Goal: Task Accomplishment & Management: Use online tool/utility

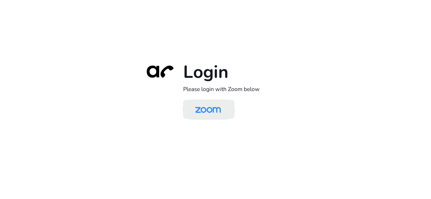
click at [202, 103] on img at bounding box center [208, 110] width 37 height 18
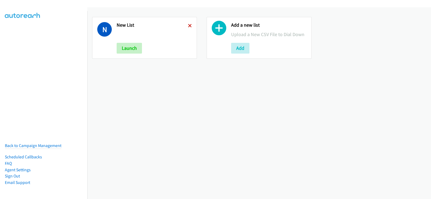
click at [190, 24] on icon at bounding box center [190, 26] width 4 height 4
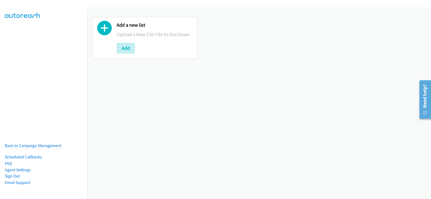
click at [116, 46] on div "Add a new list Upload a New CSV File to Dial Down Add" at bounding box center [144, 38] width 105 height 42
click at [124, 49] on button "Add" at bounding box center [126, 48] width 18 height 11
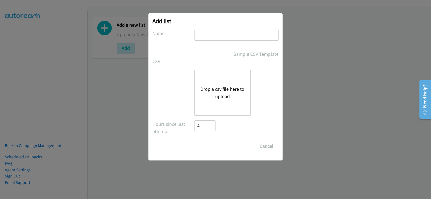
click at [225, 30] on div "Add list No phone fields were returned for that Report or List View Please uplo…" at bounding box center [216, 86] width 134 height 147
click at [226, 36] on input "text" at bounding box center [237, 35] width 84 height 11
type input "list 1"
click at [224, 87] on button "Drop a csv file here to upload" at bounding box center [223, 92] width 44 height 15
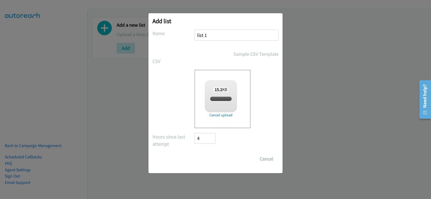
checkbox input "true"
click at [213, 162] on input "Save List" at bounding box center [209, 159] width 28 height 11
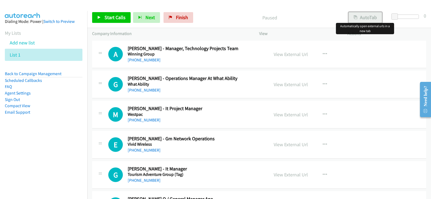
click at [365, 19] on button "AutoTab" at bounding box center [365, 17] width 33 height 11
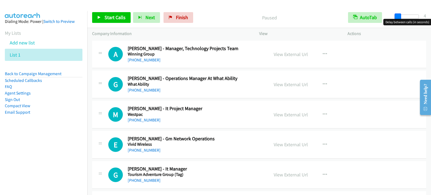
drag, startPoint x: 396, startPoint y: 17, endPoint x: 399, endPoint y: 17, distance: 3.2
click at [399, 17] on span at bounding box center [398, 16] width 6 height 6
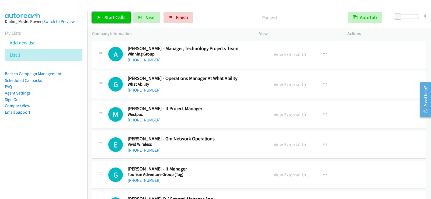
click at [116, 21] on link "Start Calls" at bounding box center [111, 17] width 39 height 11
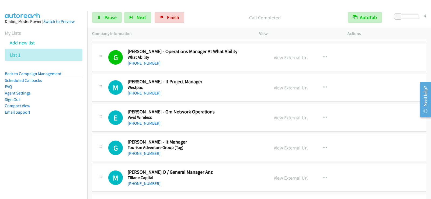
scroll to position [54, 0]
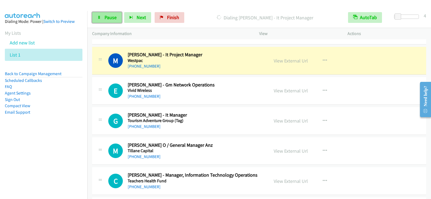
click at [113, 20] on link "Pause" at bounding box center [107, 17] width 30 height 11
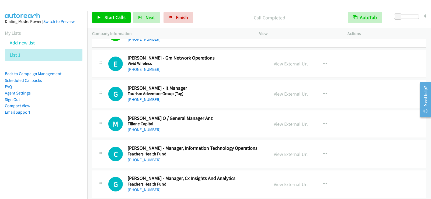
scroll to position [108, 0]
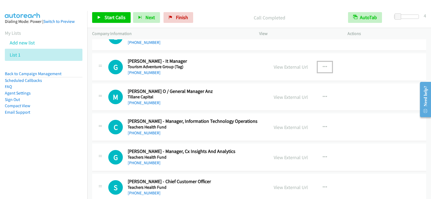
click at [324, 66] on icon "button" at bounding box center [325, 67] width 4 height 4
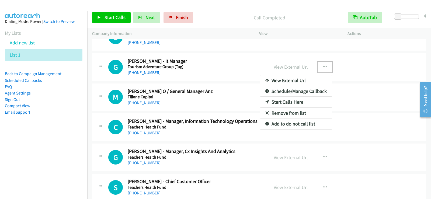
click at [293, 102] on link "Start Calls Here" at bounding box center [296, 102] width 72 height 11
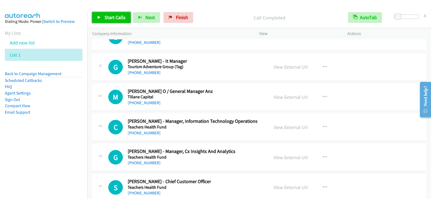
click at [118, 15] on span "Start Calls" at bounding box center [115, 17] width 21 height 6
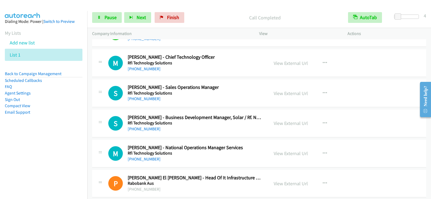
scroll to position [512, 0]
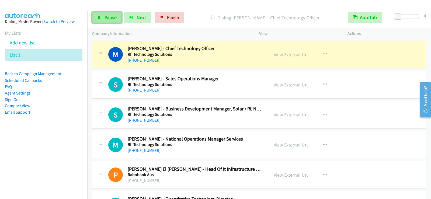
click at [108, 19] on span "Pause" at bounding box center [111, 17] width 12 height 6
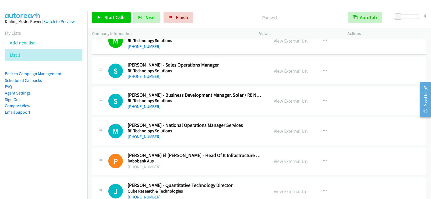
scroll to position [539, 0]
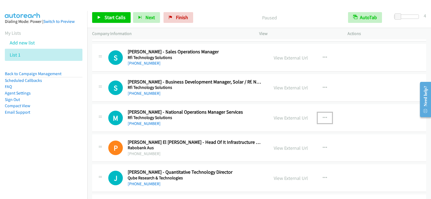
click at [328, 118] on button "button" at bounding box center [325, 118] width 15 height 11
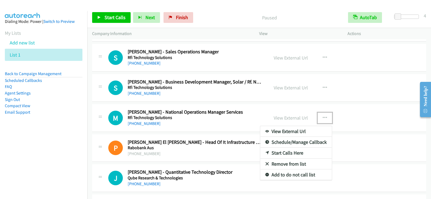
click at [294, 150] on link "Start Calls Here" at bounding box center [296, 153] width 72 height 11
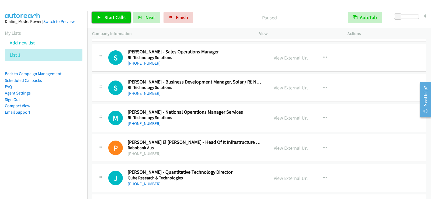
click at [125, 19] on span "Start Calls" at bounding box center [115, 17] width 21 height 6
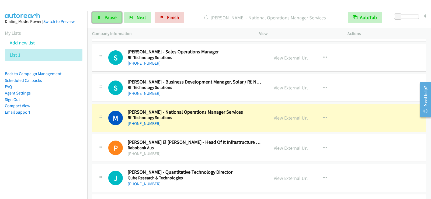
click at [117, 14] on link "Pause" at bounding box center [107, 17] width 30 height 11
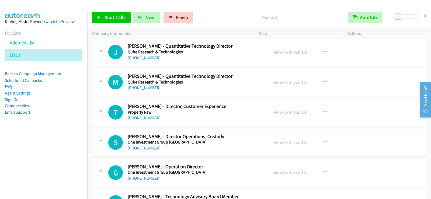
scroll to position [674, 0]
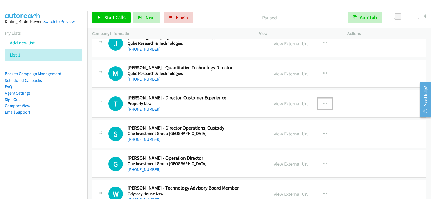
click at [323, 102] on icon "button" at bounding box center [325, 104] width 4 height 4
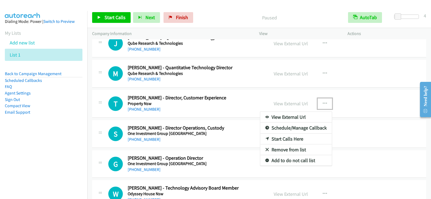
click at [284, 139] on link "Start Calls Here" at bounding box center [296, 139] width 72 height 11
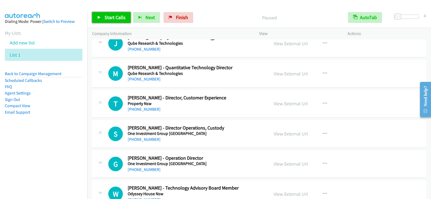
click at [114, 18] on span "Start Calls" at bounding box center [115, 17] width 21 height 6
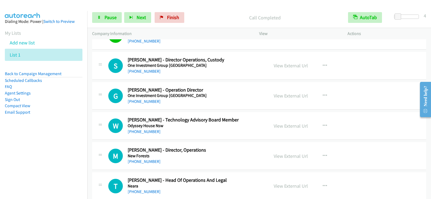
scroll to position [755, 0]
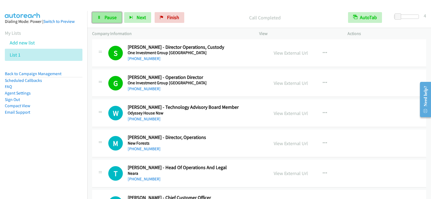
click at [108, 19] on span "Pause" at bounding box center [111, 17] width 12 height 6
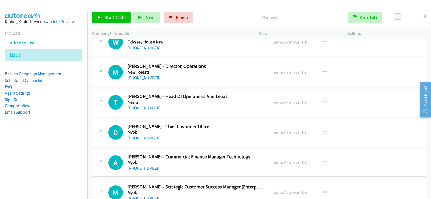
scroll to position [836, 0]
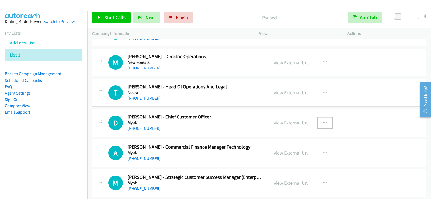
click at [323, 121] on icon "button" at bounding box center [325, 123] width 4 height 4
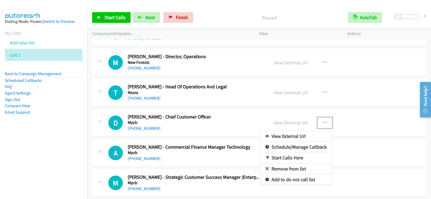
click at [285, 159] on link "Start Calls Here" at bounding box center [296, 158] width 72 height 11
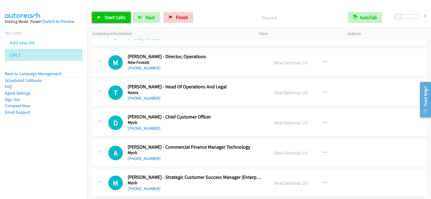
click at [102, 18] on link "Start Calls" at bounding box center [111, 17] width 39 height 11
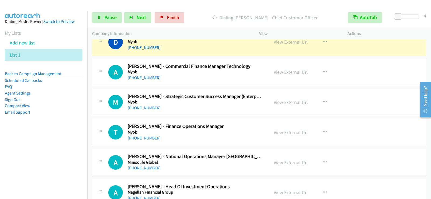
scroll to position [890, 0]
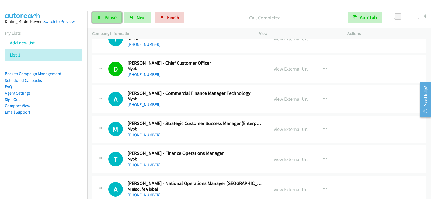
drag, startPoint x: 108, startPoint y: 19, endPoint x: 109, endPoint y: 22, distance: 3.1
click at [108, 19] on span "Pause" at bounding box center [111, 17] width 12 height 6
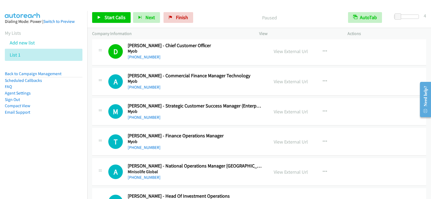
scroll to position [917, 0]
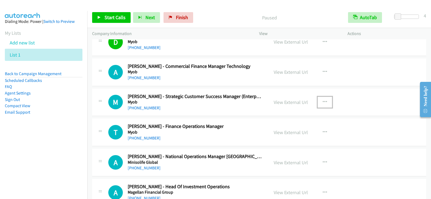
click at [323, 101] on icon "button" at bounding box center [325, 102] width 4 height 4
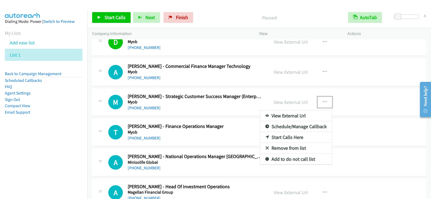
click at [283, 136] on link "Start Calls Here" at bounding box center [296, 137] width 72 height 11
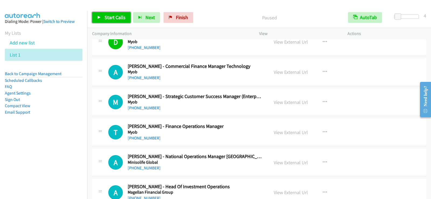
click at [100, 19] on link "Start Calls" at bounding box center [111, 17] width 39 height 11
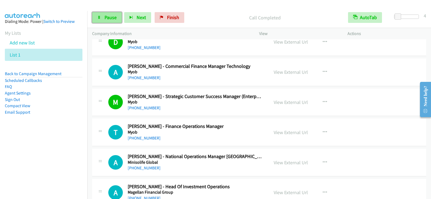
click at [99, 16] on icon at bounding box center [99, 18] width 4 height 4
click at [139, 108] on link "+61 415 520 675" at bounding box center [144, 107] width 33 height 5
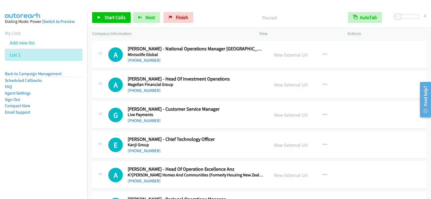
scroll to position [1052, 0]
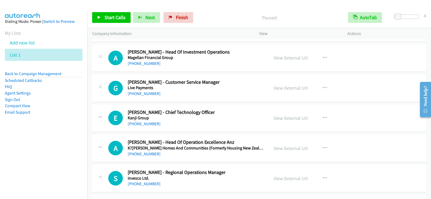
drag, startPoint x: 237, startPoint y: 92, endPoint x: 264, endPoint y: 97, distance: 26.8
click at [237, 92] on div "+61 2 9549 3200" at bounding box center [195, 94] width 135 height 6
click at [324, 87] on icon "button" at bounding box center [325, 88] width 4 height 4
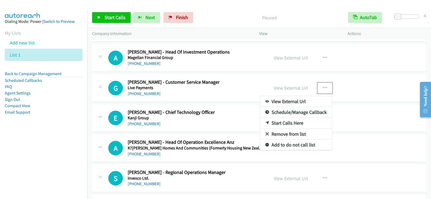
click at [276, 123] on link "Start Calls Here" at bounding box center [296, 123] width 72 height 11
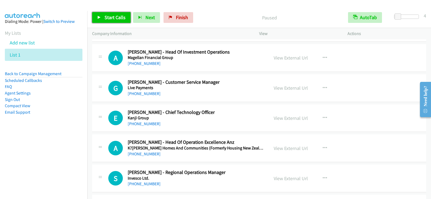
click at [111, 15] on span "Start Calls" at bounding box center [115, 17] width 21 height 6
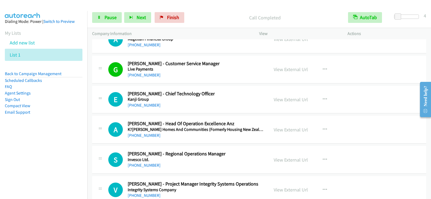
scroll to position [1079, 0]
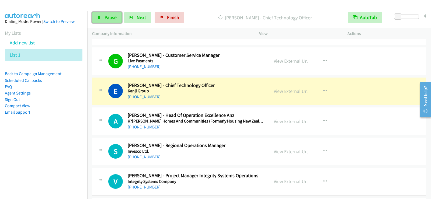
click at [105, 21] on link "Pause" at bounding box center [107, 17] width 30 height 11
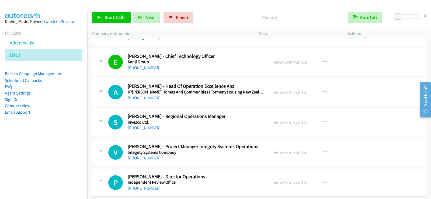
scroll to position [1159, 0]
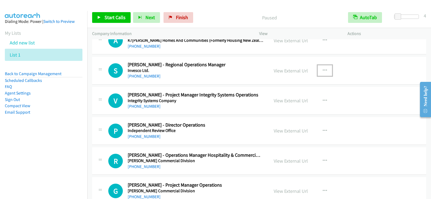
click at [323, 70] on icon "button" at bounding box center [325, 70] width 4 height 4
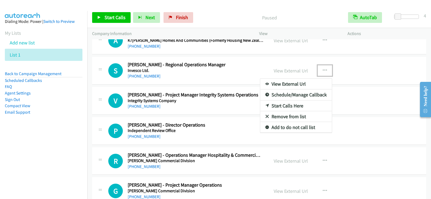
click at [284, 107] on link "Start Calls Here" at bounding box center [296, 106] width 72 height 11
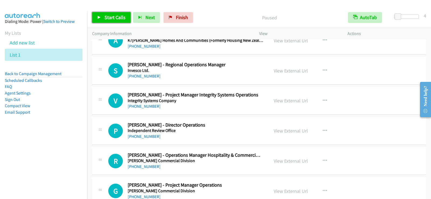
click at [106, 17] on span "Start Calls" at bounding box center [115, 17] width 21 height 6
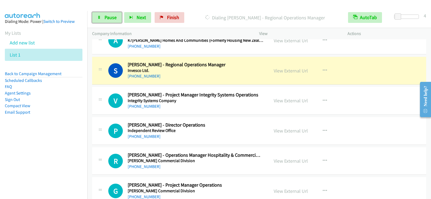
drag, startPoint x: 106, startPoint y: 19, endPoint x: 103, endPoint y: 29, distance: 10.5
click at [105, 19] on span "Pause" at bounding box center [111, 17] width 12 height 6
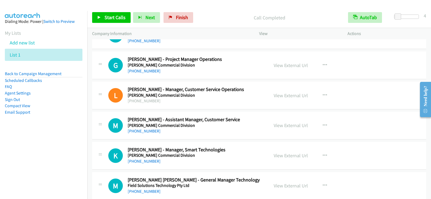
scroll to position [1321, 0]
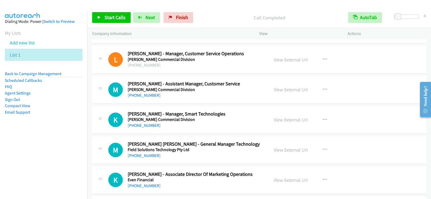
drag, startPoint x: 241, startPoint y: 100, endPoint x: 254, endPoint y: 95, distance: 13.9
click at [241, 100] on div "M Callback Scheduled Megan Barnes - Assistant Manager, Customer Service Harvey …" at bounding box center [259, 90] width 334 height 28
click at [327, 88] on button "button" at bounding box center [325, 89] width 15 height 11
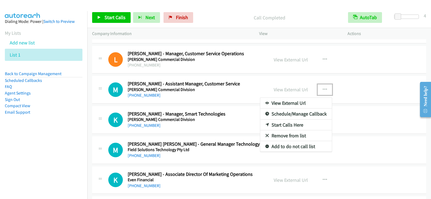
click at [285, 123] on link "Start Calls Here" at bounding box center [296, 125] width 72 height 11
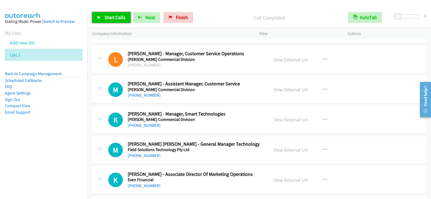
click at [115, 22] on link "Start Calls" at bounding box center [111, 17] width 39 height 11
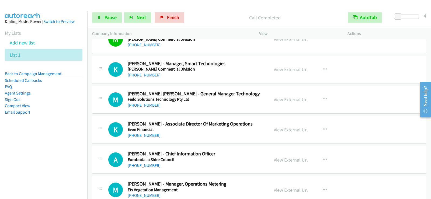
scroll to position [1375, 0]
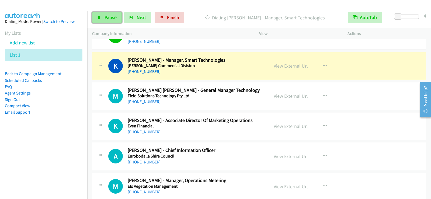
click at [113, 19] on span "Pause" at bounding box center [111, 17] width 12 height 6
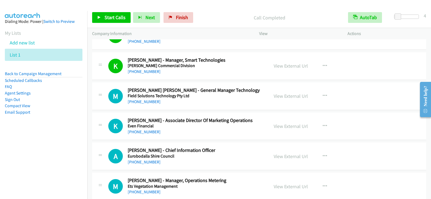
click at [75, 119] on aside "Dialing Mode: Power | Switch to Preview My Lists Add new list List 1 Back to Ca…" at bounding box center [43, 75] width 87 height 129
click at [109, 19] on span "Start Calls" at bounding box center [115, 17] width 21 height 6
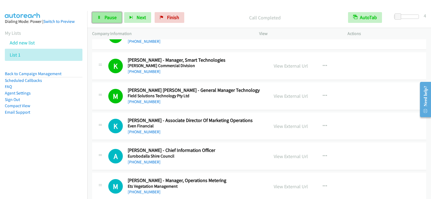
click at [113, 19] on span "Pause" at bounding box center [111, 17] width 12 height 6
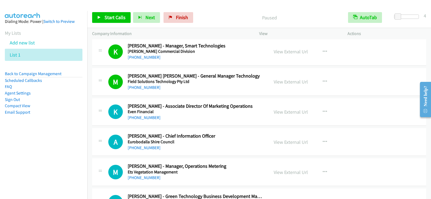
scroll to position [1402, 0]
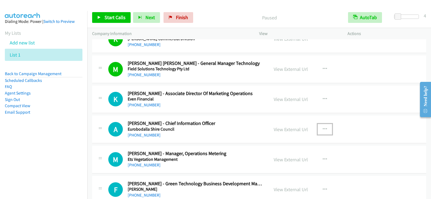
click at [323, 128] on icon "button" at bounding box center [325, 129] width 4 height 4
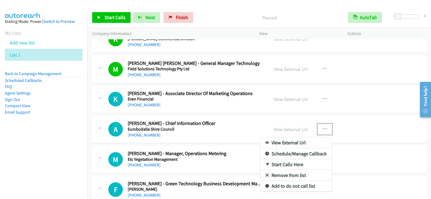
click at [289, 166] on link "Start Calls Here" at bounding box center [296, 164] width 72 height 11
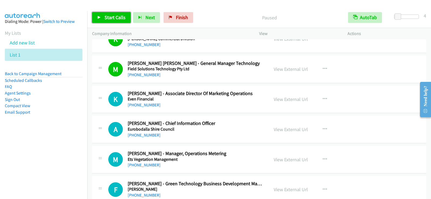
click at [104, 16] on link "Start Calls" at bounding box center [111, 17] width 39 height 11
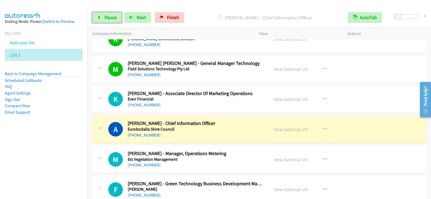
drag, startPoint x: 110, startPoint y: 17, endPoint x: 123, endPoint y: 36, distance: 23.6
click at [110, 17] on span "Pause" at bounding box center [111, 17] width 12 height 6
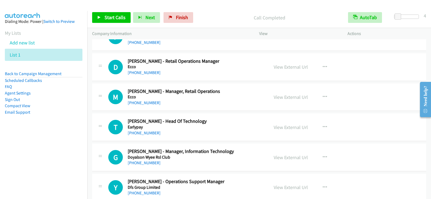
scroll to position [1564, 0]
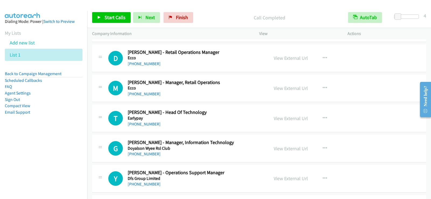
click at [223, 119] on h5 "Earlypay" at bounding box center [195, 118] width 135 height 5
click at [325, 117] on button "button" at bounding box center [325, 118] width 15 height 11
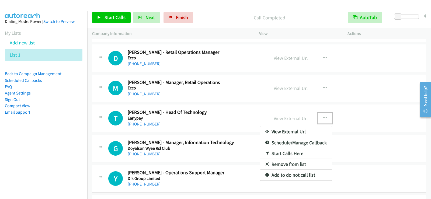
click at [285, 153] on link "Start Calls Here" at bounding box center [296, 153] width 72 height 11
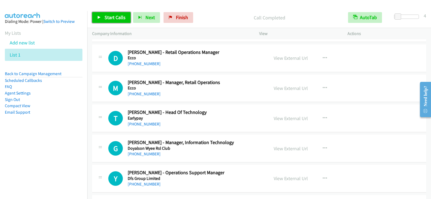
click at [104, 21] on link "Start Calls" at bounding box center [111, 17] width 39 height 11
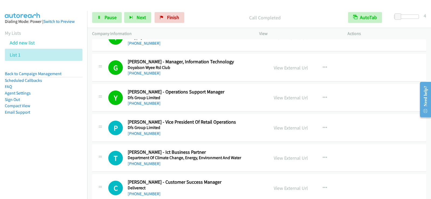
scroll to position [1672, 0]
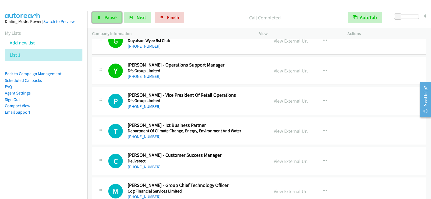
click at [107, 18] on span "Pause" at bounding box center [111, 17] width 12 height 6
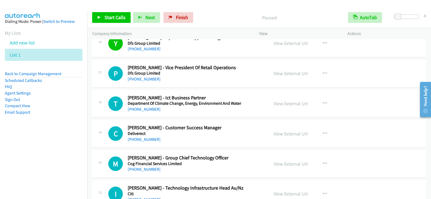
scroll to position [1726, 0]
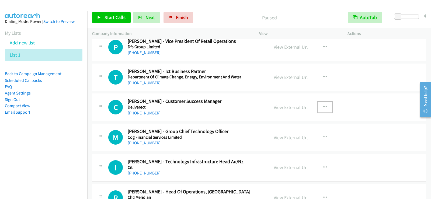
click at [320, 106] on button "button" at bounding box center [325, 107] width 15 height 11
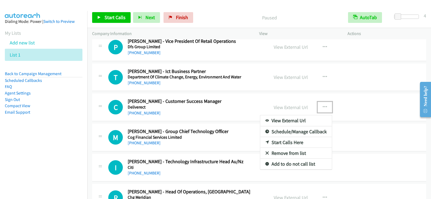
click at [287, 143] on link "Start Calls Here" at bounding box center [296, 142] width 72 height 11
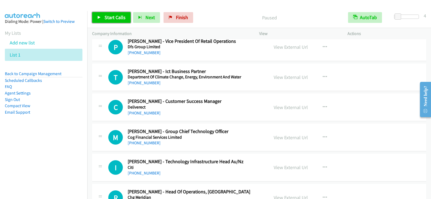
click at [105, 19] on span "Start Calls" at bounding box center [115, 17] width 21 height 6
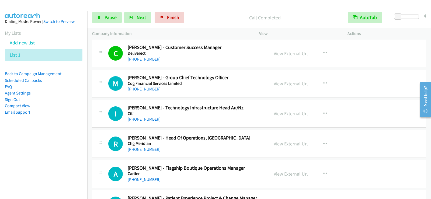
scroll to position [1807, 0]
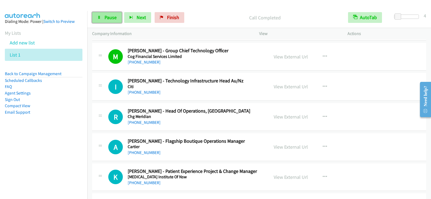
click at [104, 19] on link "Pause" at bounding box center [107, 17] width 30 height 11
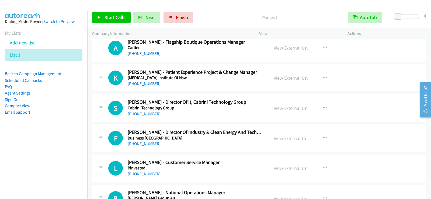
scroll to position [1915, 0]
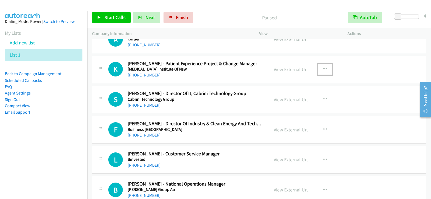
click at [325, 71] on button "button" at bounding box center [325, 69] width 15 height 11
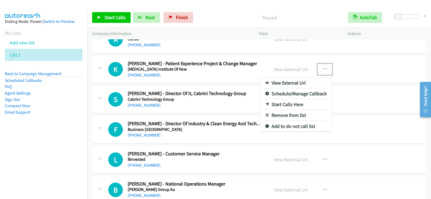
click at [277, 104] on link "Start Calls Here" at bounding box center [296, 104] width 72 height 11
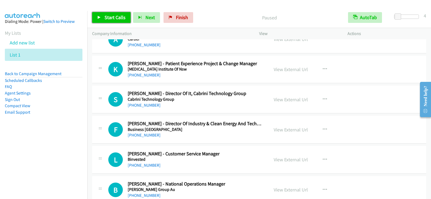
click at [103, 17] on link "Start Calls" at bounding box center [111, 17] width 39 height 11
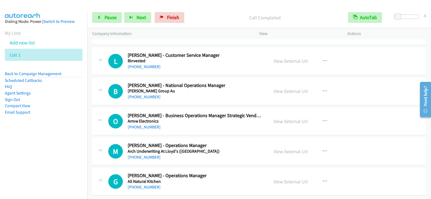
scroll to position [2022, 0]
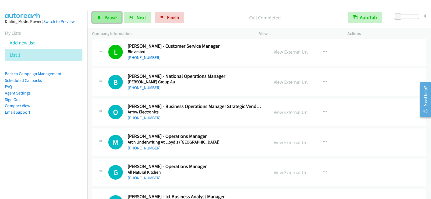
click at [115, 20] on span "Pause" at bounding box center [111, 17] width 12 height 6
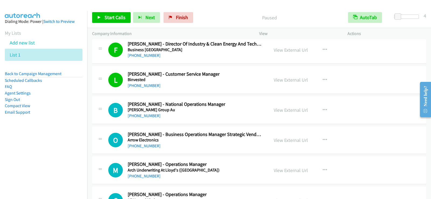
scroll to position [1994, 0]
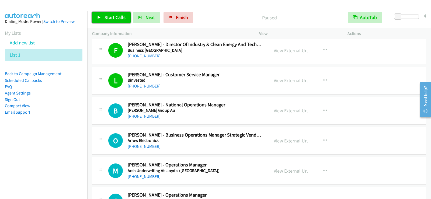
click at [115, 20] on span "Start Calls" at bounding box center [115, 17] width 21 height 6
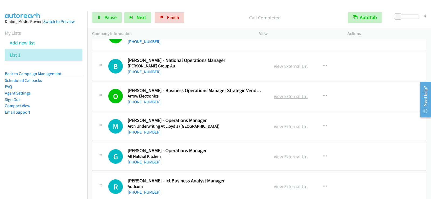
scroll to position [2048, 0]
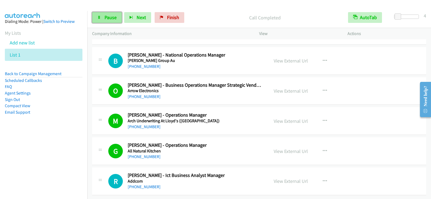
click at [111, 21] on link "Pause" at bounding box center [107, 17] width 30 height 11
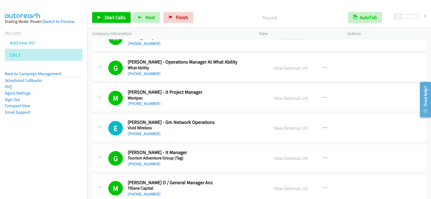
scroll to position [0, 0]
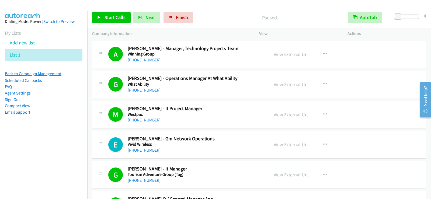
click at [55, 74] on link "Back to Campaign Management" at bounding box center [33, 73] width 57 height 5
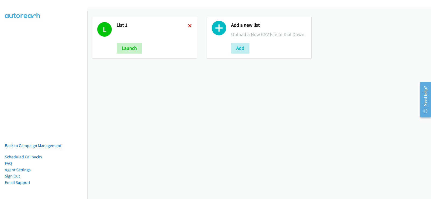
click at [189, 25] on icon at bounding box center [190, 26] width 4 height 4
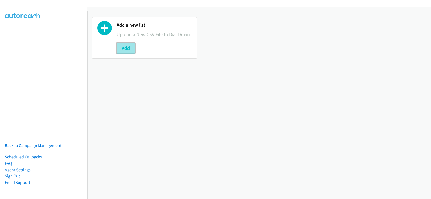
click at [133, 49] on button "Add" at bounding box center [126, 48] width 18 height 11
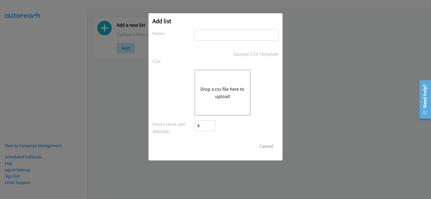
click at [213, 94] on button "Drop a csv file here to upload" at bounding box center [223, 92] width 44 height 15
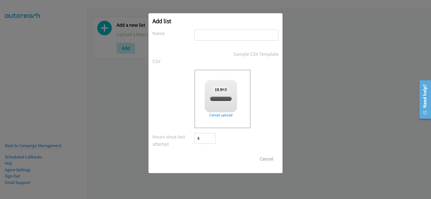
checkbox input "true"
click at [224, 35] on input "text" at bounding box center [237, 35] width 84 height 11
type input "list 1"
click at [206, 159] on input "Save List" at bounding box center [209, 159] width 28 height 11
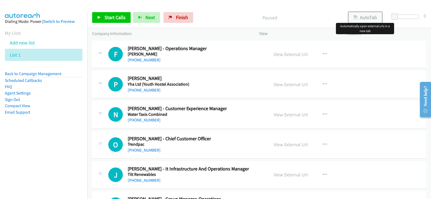
click at [371, 15] on button "AutoTab" at bounding box center [365, 17] width 33 height 11
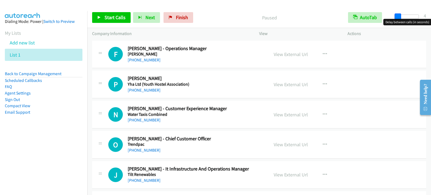
drag, startPoint x: 397, startPoint y: 16, endPoint x: 400, endPoint y: 16, distance: 3.0
click at [400, 16] on span at bounding box center [398, 16] width 6 height 6
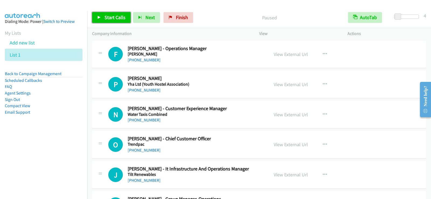
click at [112, 13] on link "Start Calls" at bounding box center [111, 17] width 39 height 11
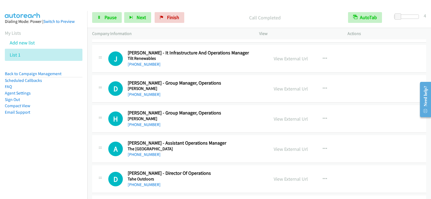
scroll to position [108, 0]
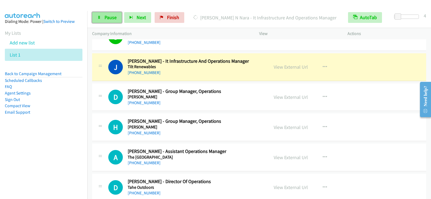
click at [106, 19] on span "Pause" at bounding box center [111, 17] width 12 height 6
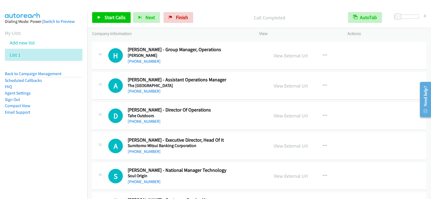
scroll to position [189, 0]
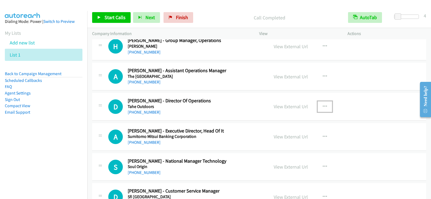
click at [323, 102] on button "button" at bounding box center [325, 106] width 15 height 11
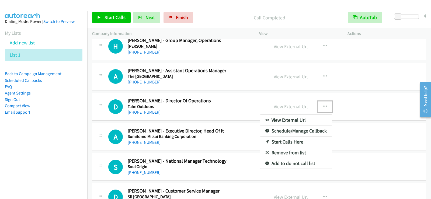
click at [284, 141] on link "Start Calls Here" at bounding box center [296, 142] width 72 height 11
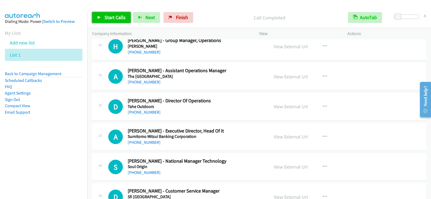
click at [111, 20] on span "Start Calls" at bounding box center [115, 17] width 21 height 6
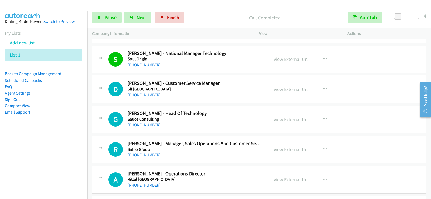
scroll to position [324, 0]
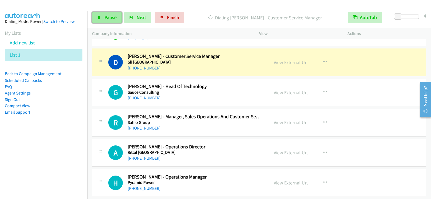
click at [99, 17] on icon at bounding box center [99, 18] width 4 height 4
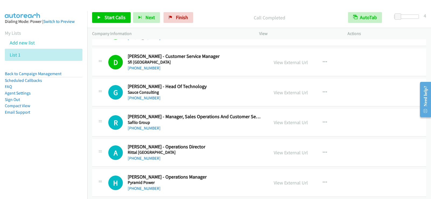
scroll to position [351, 0]
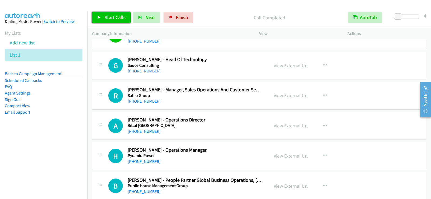
click at [121, 18] on span "Start Calls" at bounding box center [115, 17] width 21 height 6
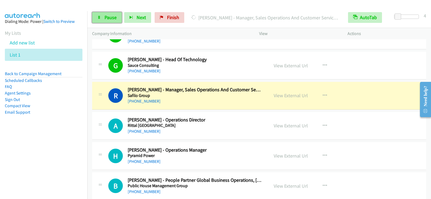
click at [104, 20] on link "Pause" at bounding box center [107, 17] width 30 height 11
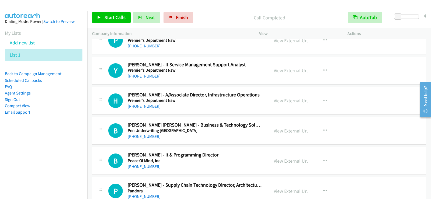
scroll to position [566, 0]
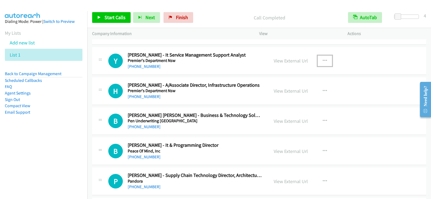
click at [323, 61] on icon "button" at bounding box center [325, 61] width 4 height 4
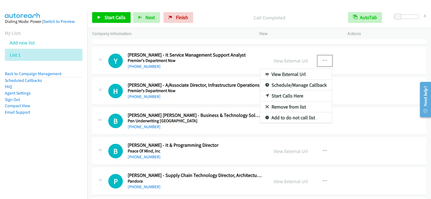
click at [287, 94] on link "Start Calls Here" at bounding box center [296, 96] width 72 height 11
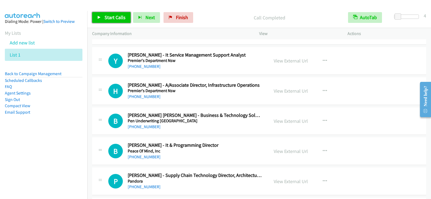
click at [103, 18] on link "Start Calls" at bounding box center [111, 17] width 39 height 11
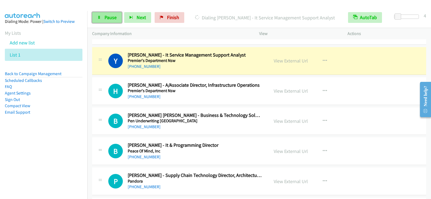
click at [111, 20] on span "Pause" at bounding box center [111, 17] width 12 height 6
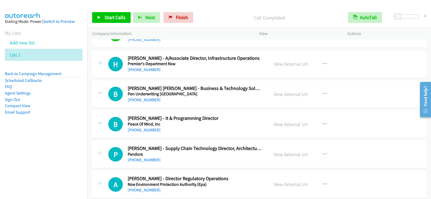
scroll to position [620, 0]
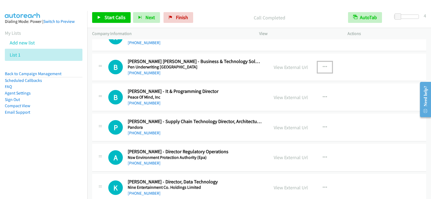
click at [324, 66] on icon "button" at bounding box center [325, 67] width 4 height 4
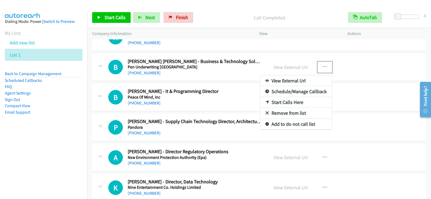
click at [287, 103] on link "Start Calls Here" at bounding box center [296, 102] width 72 height 11
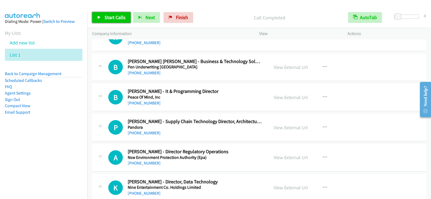
click at [111, 15] on span "Start Calls" at bounding box center [115, 17] width 21 height 6
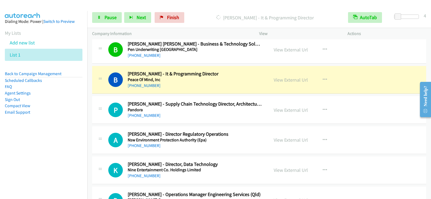
scroll to position [647, 0]
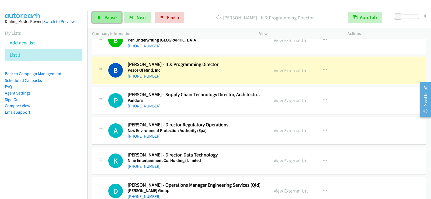
click at [106, 18] on span "Pause" at bounding box center [111, 17] width 12 height 6
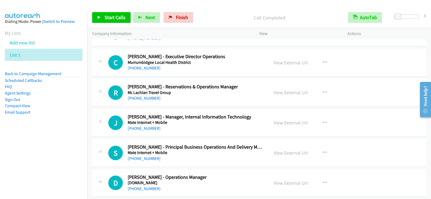
scroll to position [863, 0]
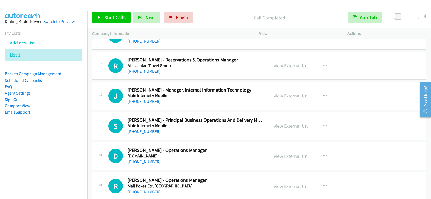
click at [232, 107] on div "J Callback Scheduled [PERSON_NAME] - Manager, Internal Information Technology M…" at bounding box center [259, 96] width 334 height 28
click at [323, 94] on icon "button" at bounding box center [325, 96] width 4 height 4
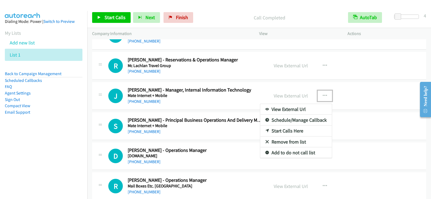
click at [288, 130] on link "Start Calls Here" at bounding box center [296, 131] width 72 height 11
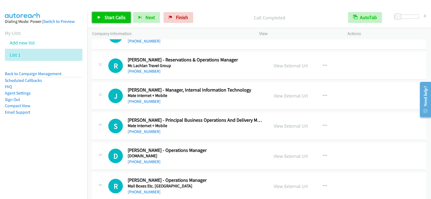
click at [125, 19] on span "Start Calls" at bounding box center [115, 17] width 21 height 6
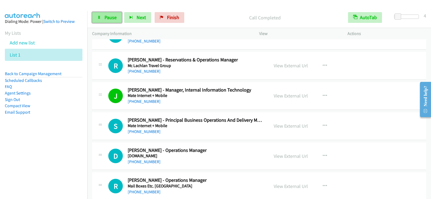
click at [115, 19] on span "Pause" at bounding box center [111, 17] width 12 height 6
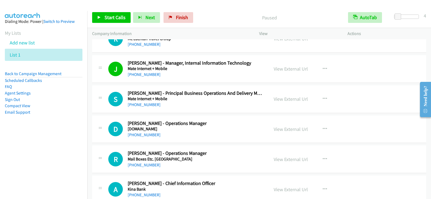
scroll to position [917, 0]
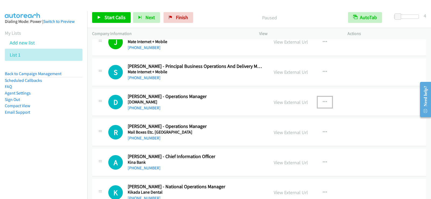
click at [325, 101] on icon "button" at bounding box center [325, 102] width 4 height 4
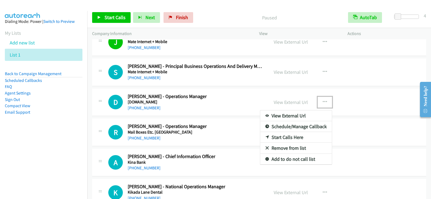
click at [287, 138] on link "Start Calls Here" at bounding box center [296, 137] width 72 height 11
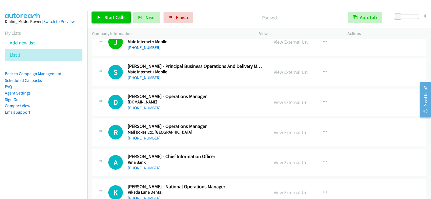
click at [122, 19] on span "Start Calls" at bounding box center [115, 17] width 21 height 6
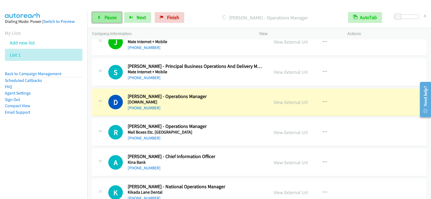
click at [116, 18] on link "Pause" at bounding box center [107, 17] width 30 height 11
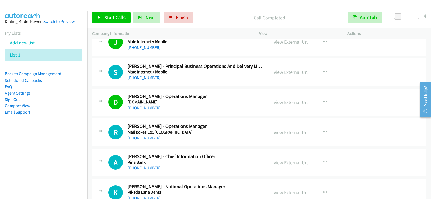
scroll to position [944, 0]
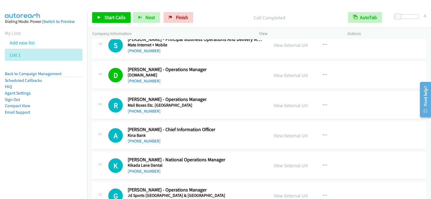
click at [119, 11] on div "Start Calls Pause Next Finish Call Completed AutoTab AutoTab 4" at bounding box center [259, 17] width 344 height 21
click at [112, 18] on span "Start Calls" at bounding box center [115, 17] width 21 height 6
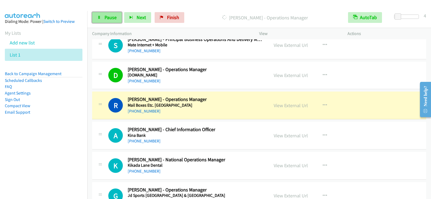
click at [112, 18] on span "Pause" at bounding box center [111, 17] width 12 height 6
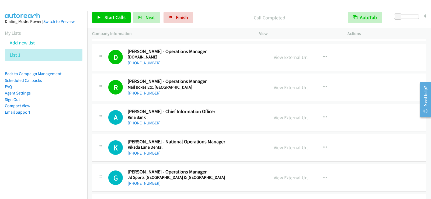
scroll to position [971, 0]
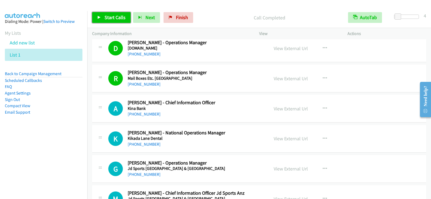
click at [117, 19] on span "Start Calls" at bounding box center [115, 17] width 21 height 6
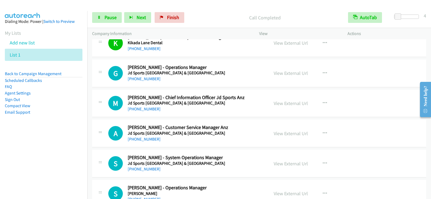
scroll to position [1079, 0]
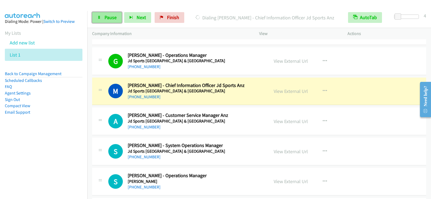
click at [107, 22] on link "Pause" at bounding box center [107, 17] width 30 height 11
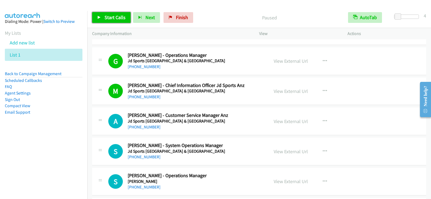
click at [112, 22] on link "Start Calls" at bounding box center [111, 17] width 39 height 11
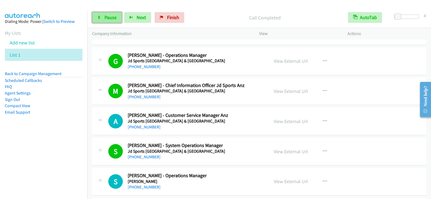
click at [116, 18] on span "Pause" at bounding box center [111, 17] width 12 height 6
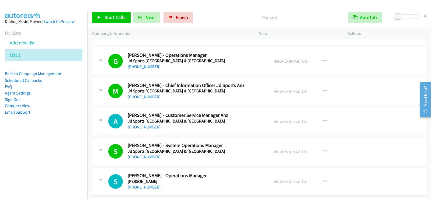
click at [146, 125] on link "[PHONE_NUMBER]" at bounding box center [144, 127] width 33 height 5
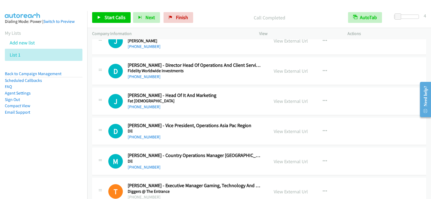
scroll to position [1861, 0]
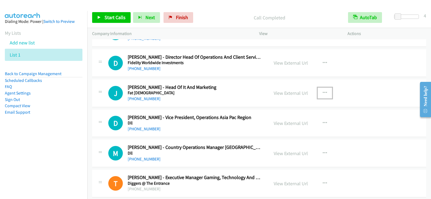
click at [323, 92] on icon "button" at bounding box center [325, 93] width 4 height 4
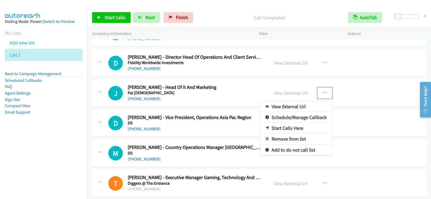
click at [278, 129] on link "Start Calls Here" at bounding box center [296, 128] width 72 height 11
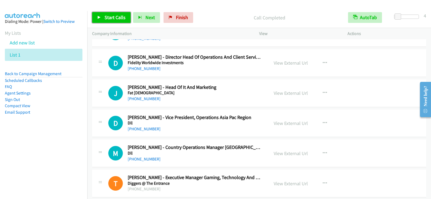
click at [106, 17] on span "Start Calls" at bounding box center [115, 17] width 21 height 6
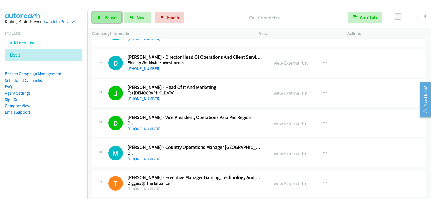
click at [112, 19] on span "Pause" at bounding box center [111, 17] width 12 height 6
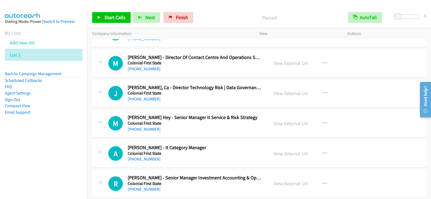
scroll to position [2049, 0]
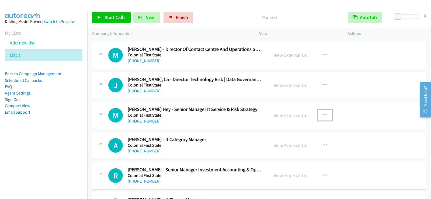
click at [322, 111] on button "button" at bounding box center [325, 115] width 15 height 11
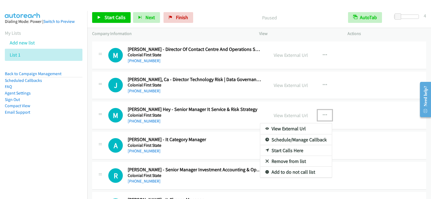
click at [281, 152] on link "Start Calls Here" at bounding box center [296, 150] width 72 height 11
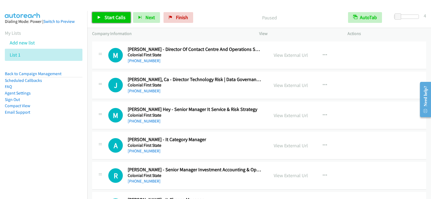
click at [104, 18] on link "Start Calls" at bounding box center [111, 17] width 39 height 11
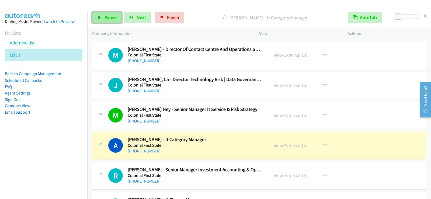
click at [99, 14] on link "Pause" at bounding box center [107, 17] width 30 height 11
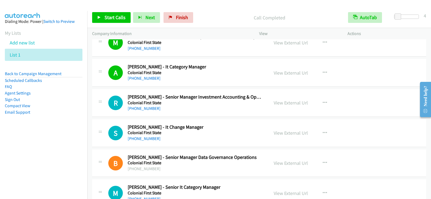
scroll to position [2130, 0]
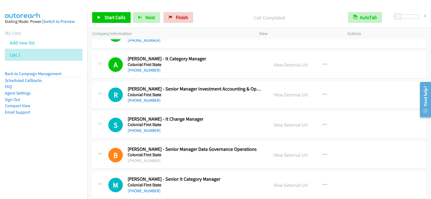
click at [207, 124] on h5 "Colonial First State" at bounding box center [195, 124] width 135 height 5
drag, startPoint x: 324, startPoint y: 124, endPoint x: 321, endPoint y: 133, distance: 9.4
click at [324, 124] on icon "button" at bounding box center [325, 125] width 4 height 4
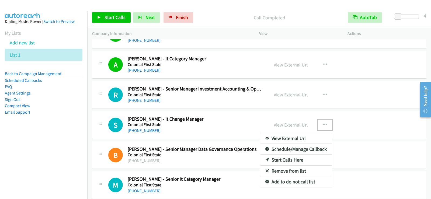
click at [282, 160] on link "Start Calls Here" at bounding box center [296, 160] width 72 height 11
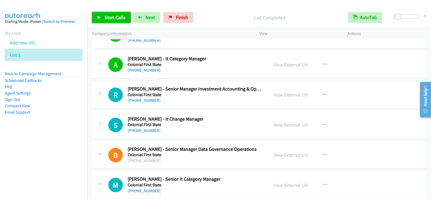
click at [99, 14] on link "Start Calls" at bounding box center [111, 17] width 39 height 11
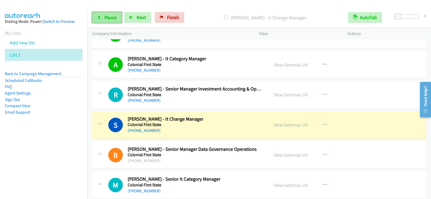
click at [107, 14] on link "Pause" at bounding box center [107, 17] width 30 height 11
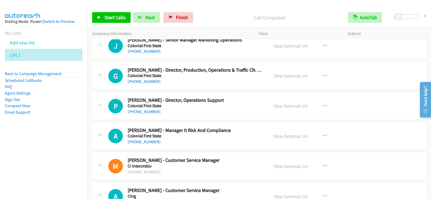
scroll to position [2508, 0]
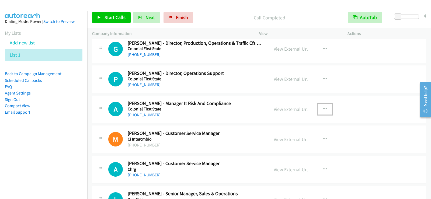
click at [323, 109] on icon "button" at bounding box center [325, 109] width 4 height 4
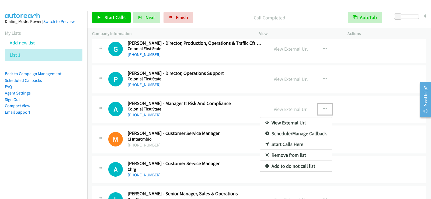
click at [282, 146] on link "Start Calls Here" at bounding box center [296, 144] width 72 height 11
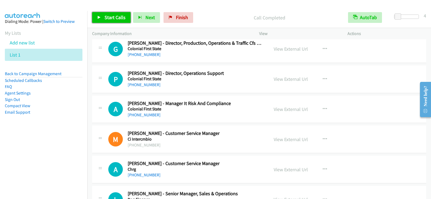
click at [116, 20] on span "Start Calls" at bounding box center [115, 17] width 21 height 6
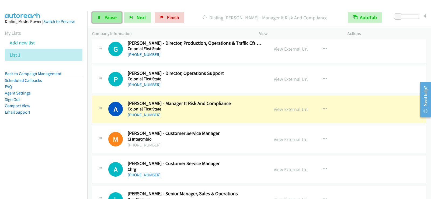
click at [104, 19] on link "Pause" at bounding box center [107, 17] width 30 height 11
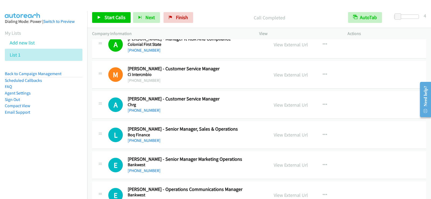
scroll to position [2589, 0]
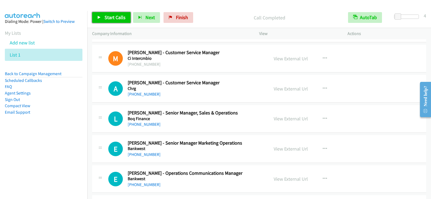
click at [117, 20] on span "Start Calls" at bounding box center [115, 17] width 21 height 6
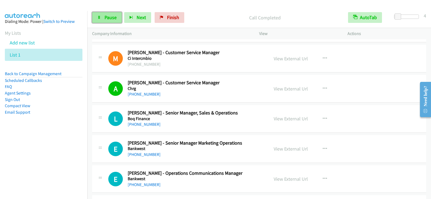
click at [113, 18] on span "Pause" at bounding box center [111, 17] width 12 height 6
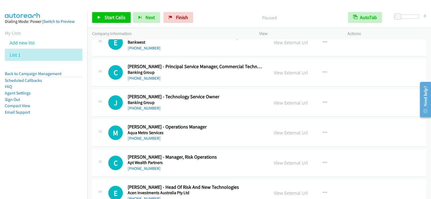
scroll to position [2741, 0]
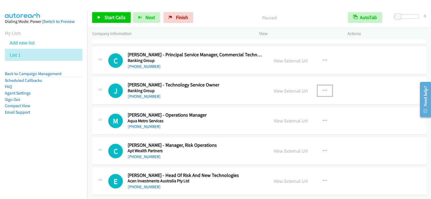
click at [324, 89] on icon "button" at bounding box center [325, 91] width 4 height 4
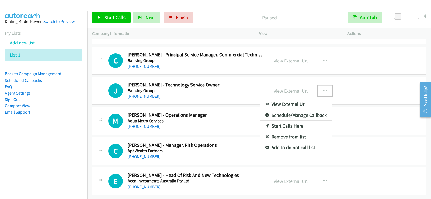
click at [282, 122] on link "Start Calls Here" at bounding box center [296, 126] width 72 height 11
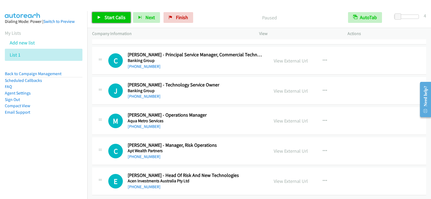
click at [115, 20] on span "Start Calls" at bounding box center [115, 17] width 21 height 6
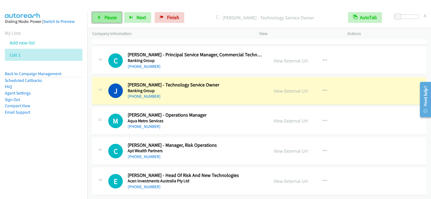
click at [101, 20] on link "Pause" at bounding box center [107, 17] width 30 height 11
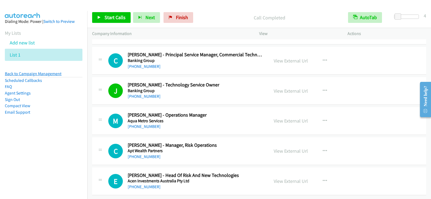
click at [50, 75] on link "Back to Campaign Management" at bounding box center [33, 73] width 57 height 5
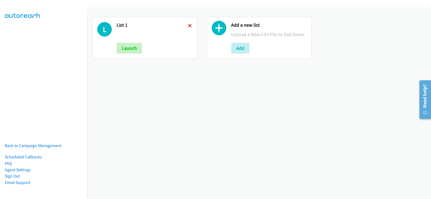
click at [189, 26] on icon at bounding box center [190, 26] width 4 height 4
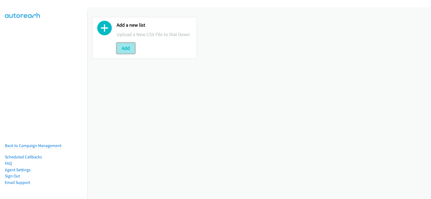
click at [130, 46] on button "Add" at bounding box center [126, 48] width 18 height 11
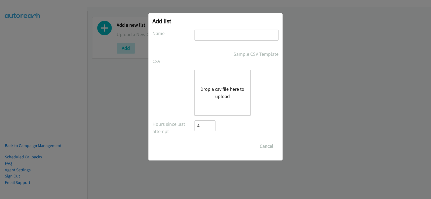
click at [217, 33] on input "text" at bounding box center [237, 35] width 84 height 11
type input "new list"
click at [220, 93] on button "Drop a csv file here to upload" at bounding box center [223, 92] width 44 height 15
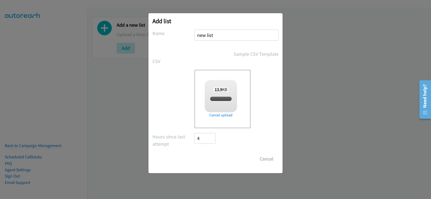
checkbox input "true"
click at [214, 160] on input "Save List" at bounding box center [209, 159] width 28 height 11
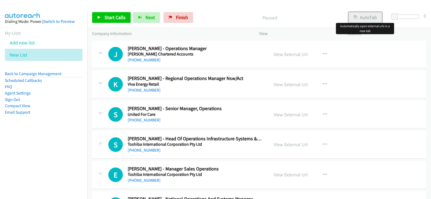
click at [360, 18] on button "AutoTab" at bounding box center [365, 17] width 33 height 11
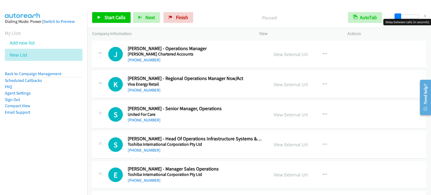
drag, startPoint x: 395, startPoint y: 16, endPoint x: 399, endPoint y: 16, distance: 3.2
click at [399, 16] on span at bounding box center [398, 16] width 6 height 6
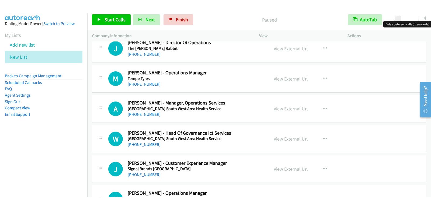
scroll to position [216, 0]
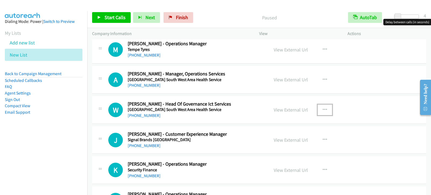
click at [324, 108] on icon "button" at bounding box center [325, 110] width 4 height 4
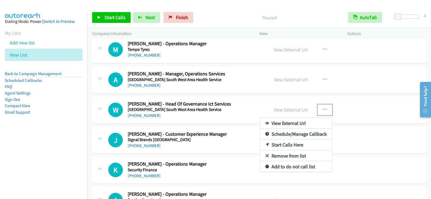
click at [286, 146] on link "Start Calls Here" at bounding box center [296, 145] width 72 height 11
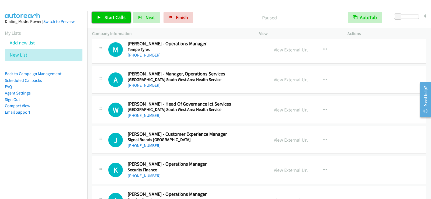
click at [115, 19] on span "Start Calls" at bounding box center [115, 17] width 21 height 6
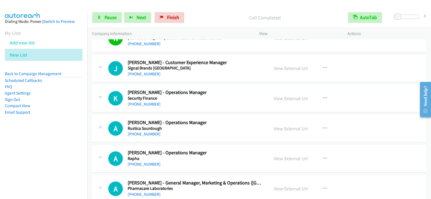
scroll to position [297, 0]
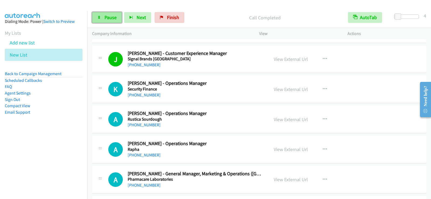
click at [108, 22] on link "Pause" at bounding box center [107, 17] width 30 height 11
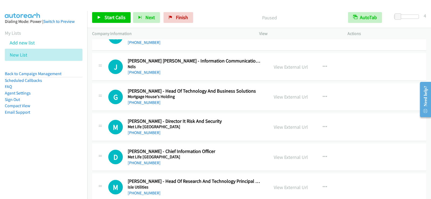
scroll to position [539, 0]
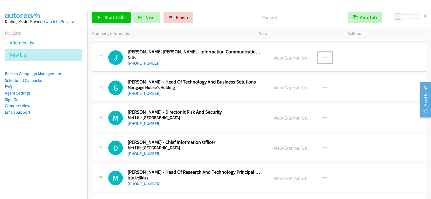
click at [323, 56] on icon "button" at bounding box center [325, 58] width 4 height 4
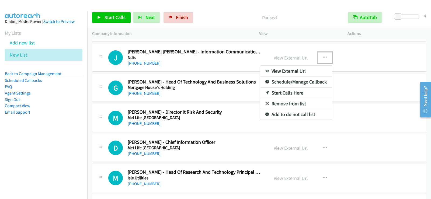
click at [278, 92] on link "Start Calls Here" at bounding box center [296, 93] width 72 height 11
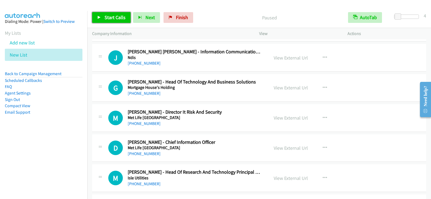
click at [115, 16] on span "Start Calls" at bounding box center [115, 17] width 21 height 6
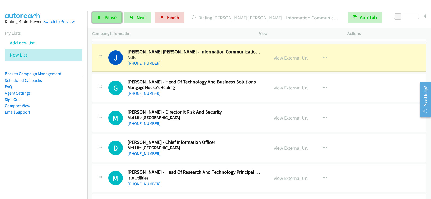
click at [109, 15] on span "Pause" at bounding box center [111, 17] width 12 height 6
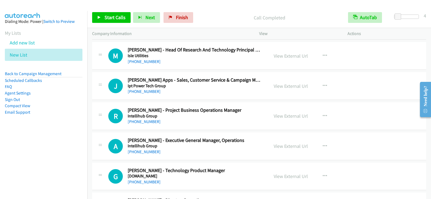
scroll to position [674, 0]
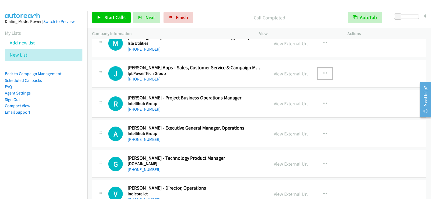
click at [323, 72] on icon "button" at bounding box center [325, 73] width 4 height 4
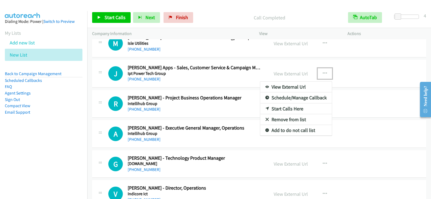
click at [282, 107] on link "Start Calls Here" at bounding box center [296, 109] width 72 height 11
